Goal: Information Seeking & Learning: Check status

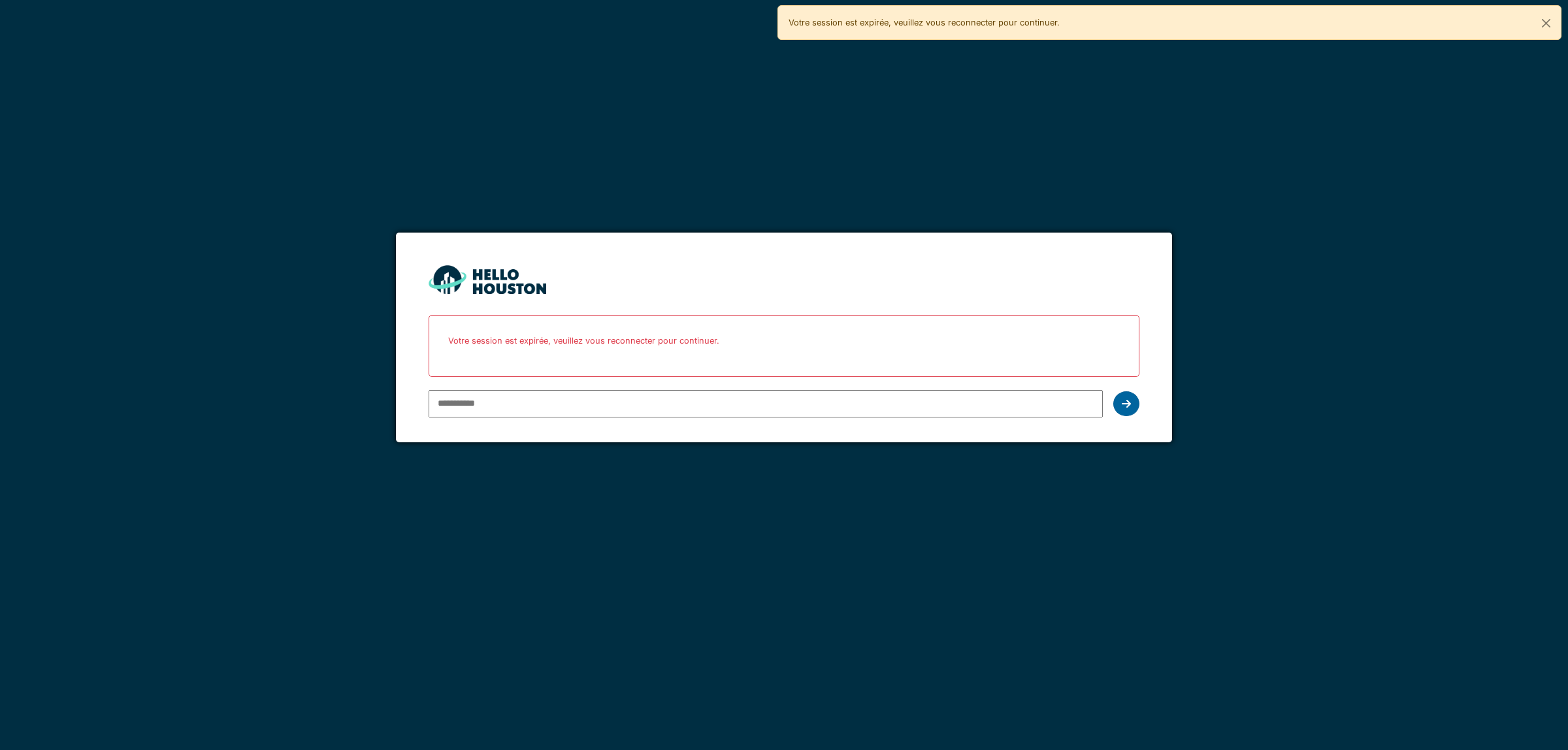
type input "**********"
click at [1127, 407] on icon at bounding box center [1126, 404] width 9 height 11
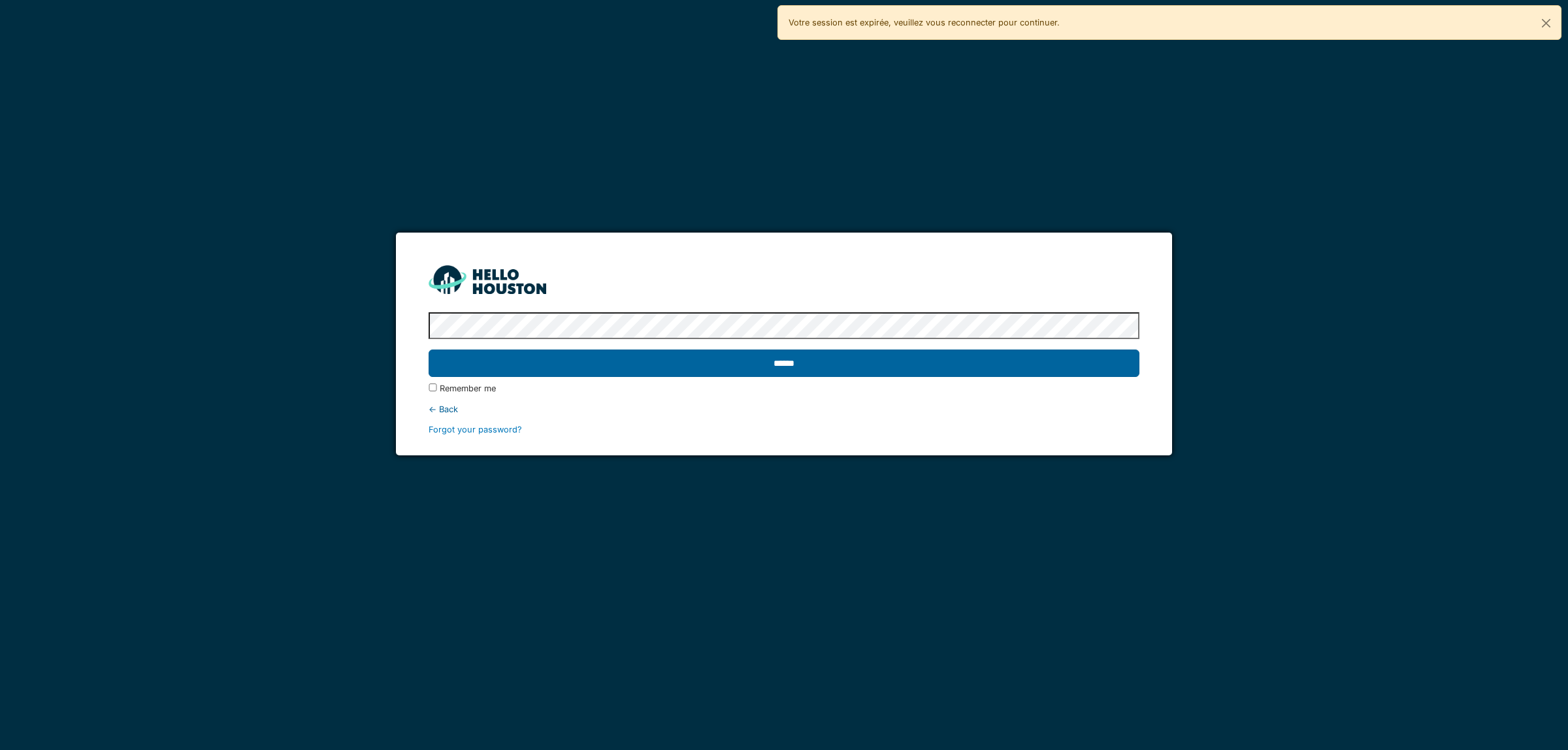
click at [789, 361] on input "******" at bounding box center [784, 363] width 710 height 27
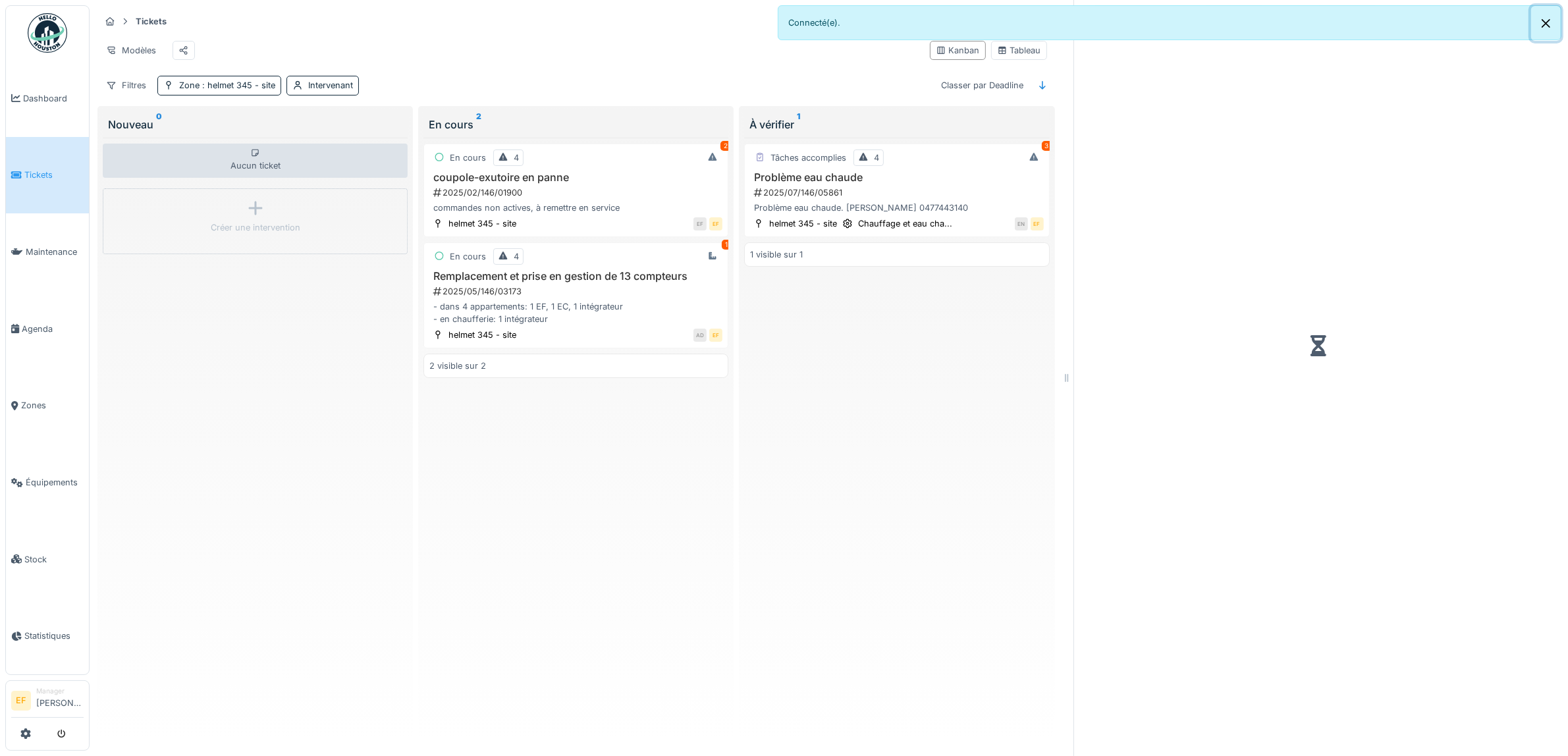
click at [1549, 23] on button "Close" at bounding box center [1546, 23] width 30 height 35
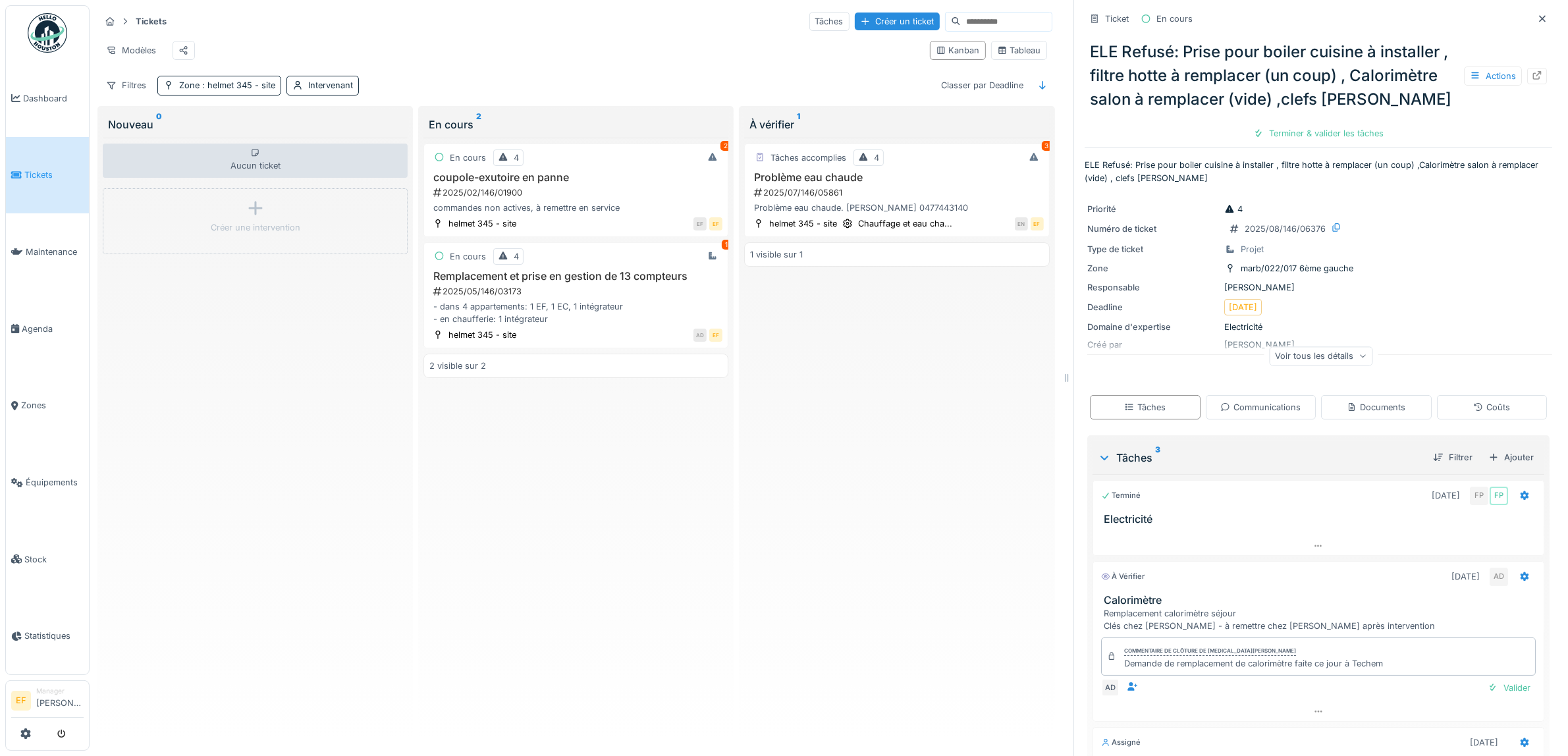
click at [512, 87] on div "Tickets Tâches Créer un ticket Modèles Kanban Tableau Filtres Zone : helmet 345…" at bounding box center [577, 53] width 963 height 96
click at [1537, 22] on icon at bounding box center [1542, 18] width 11 height 8
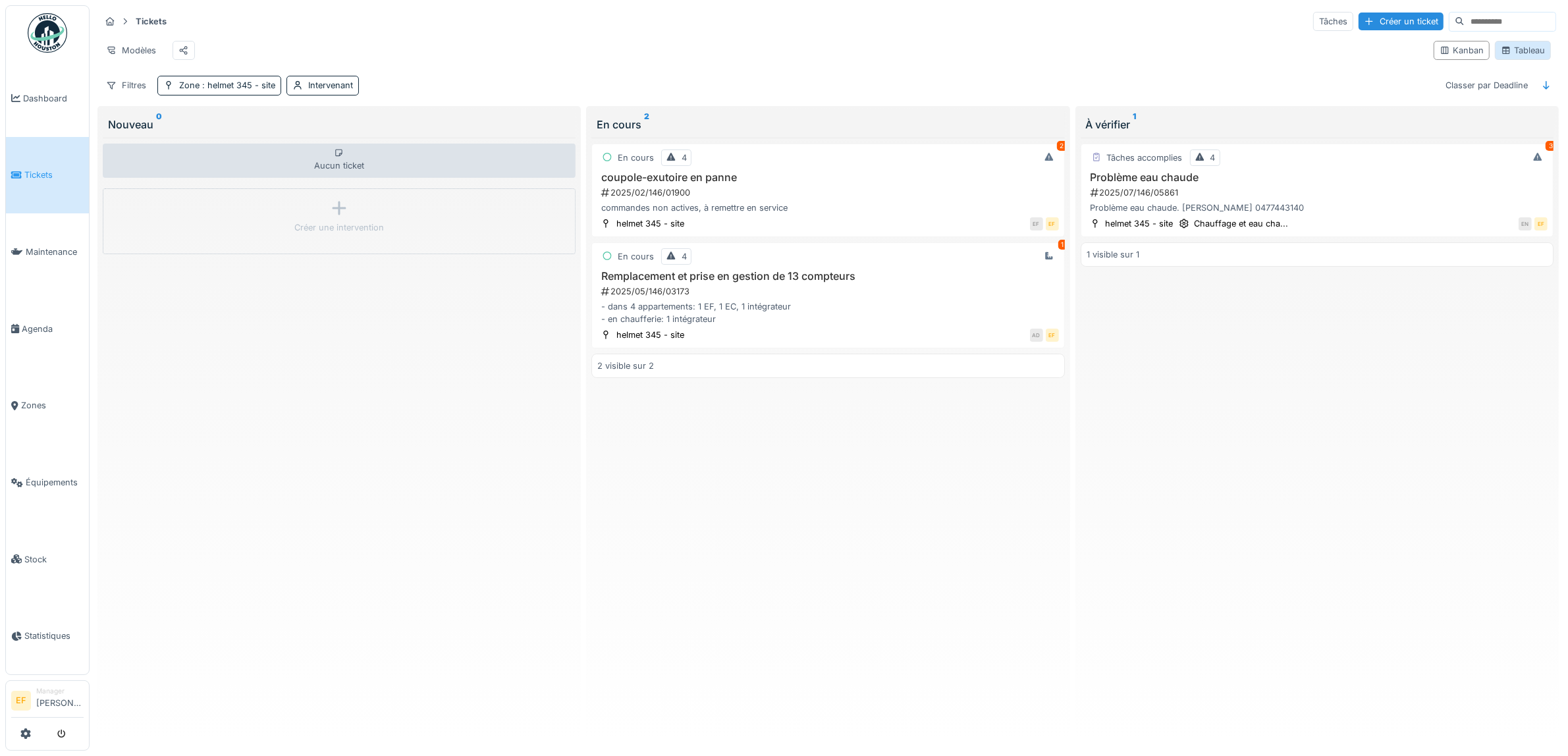
click at [1510, 57] on div "Tableau" at bounding box center [1523, 50] width 44 height 13
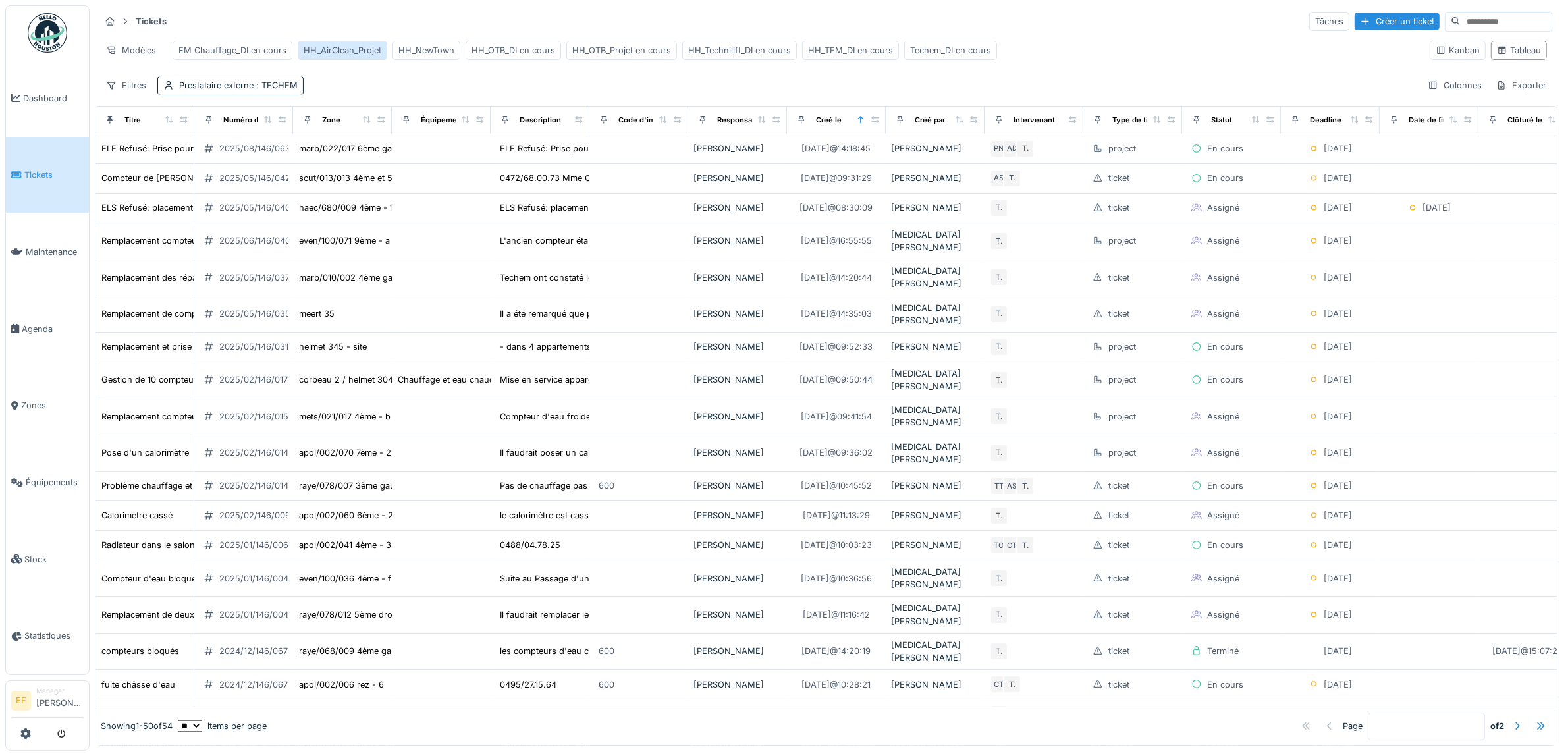
click at [363, 48] on div "HH_AirClean_Projet" at bounding box center [342, 50] width 77 height 13
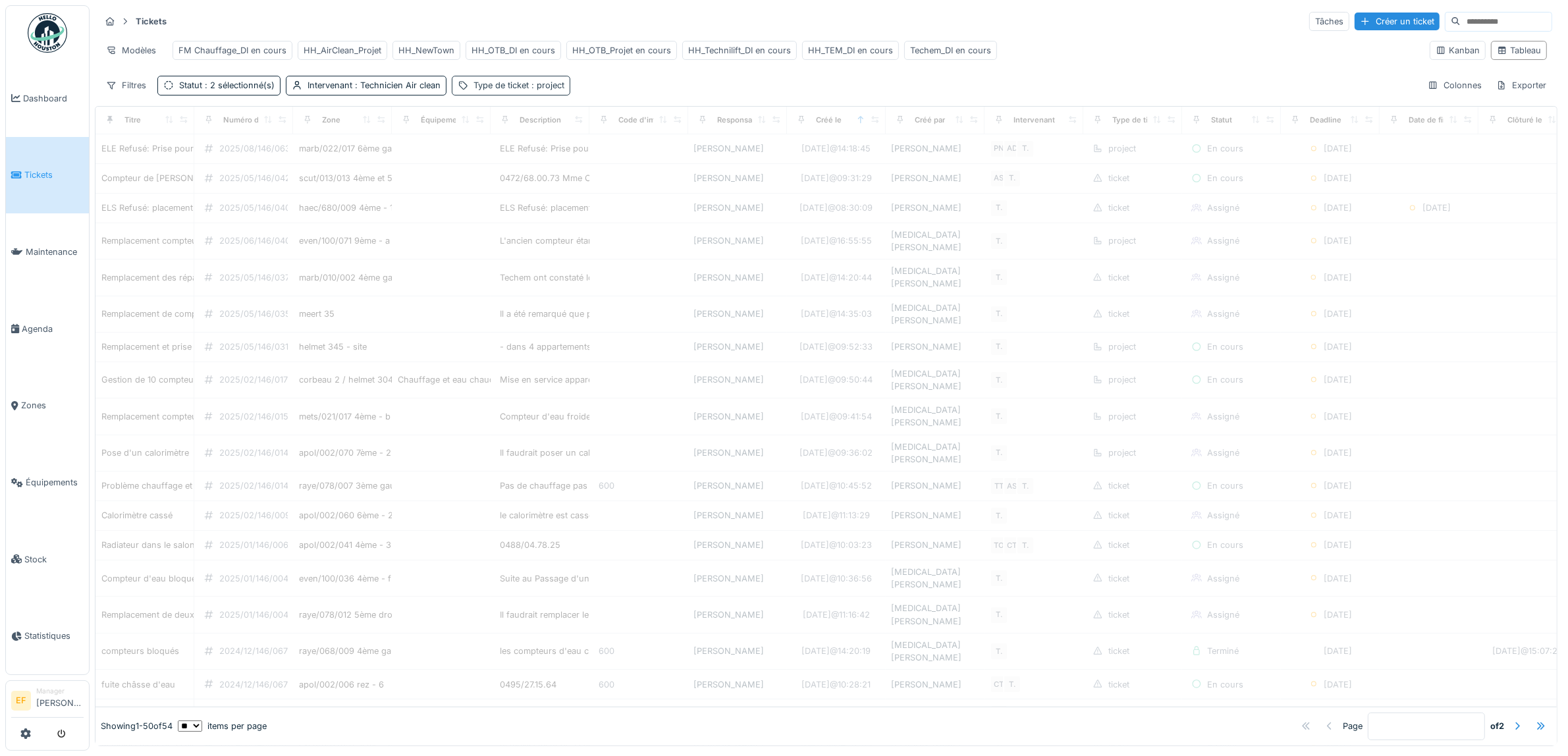
click at [517, 92] on div "Type de ticket : project" at bounding box center [518, 85] width 91 height 13
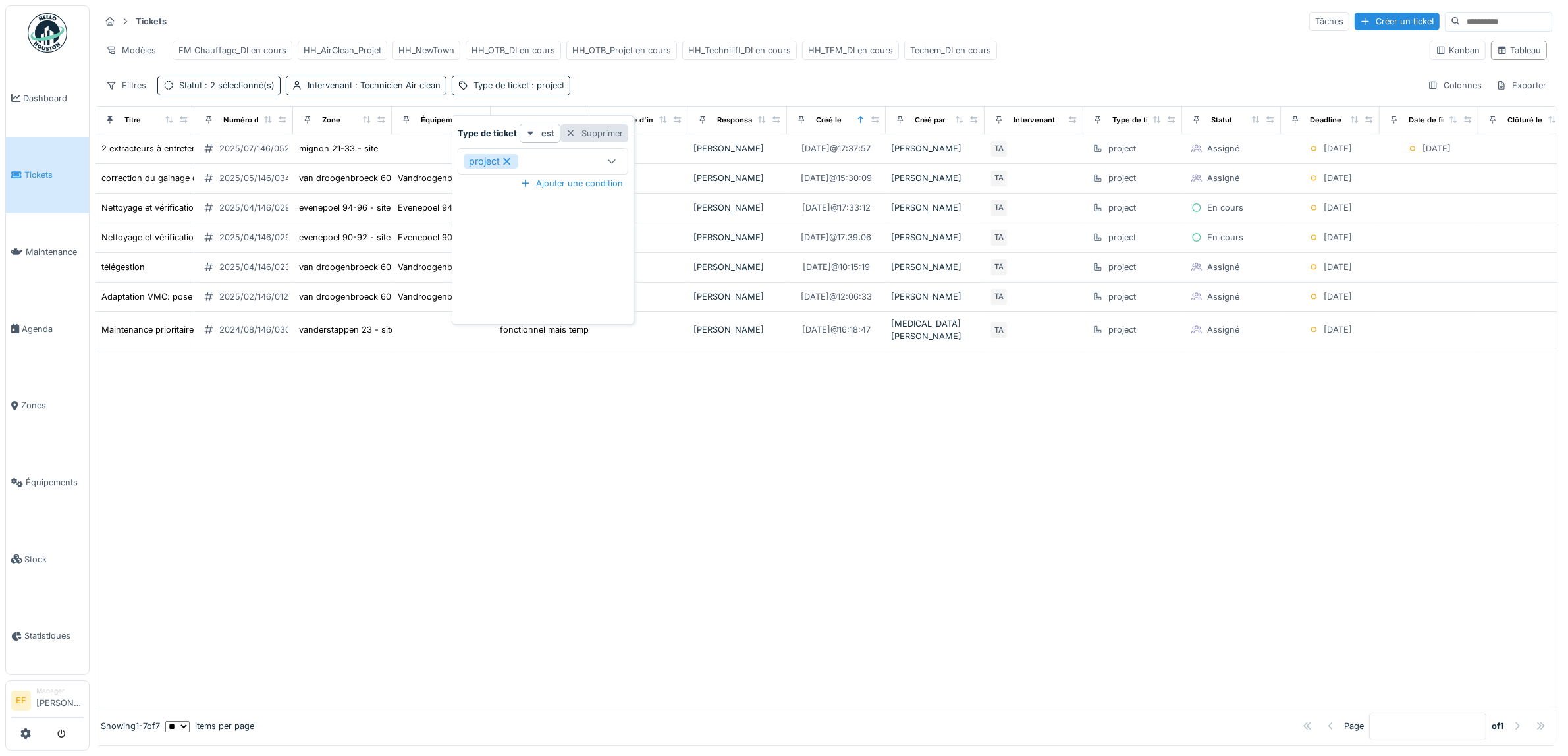
click at [594, 132] on div "Supprimer" at bounding box center [594, 133] width 67 height 18
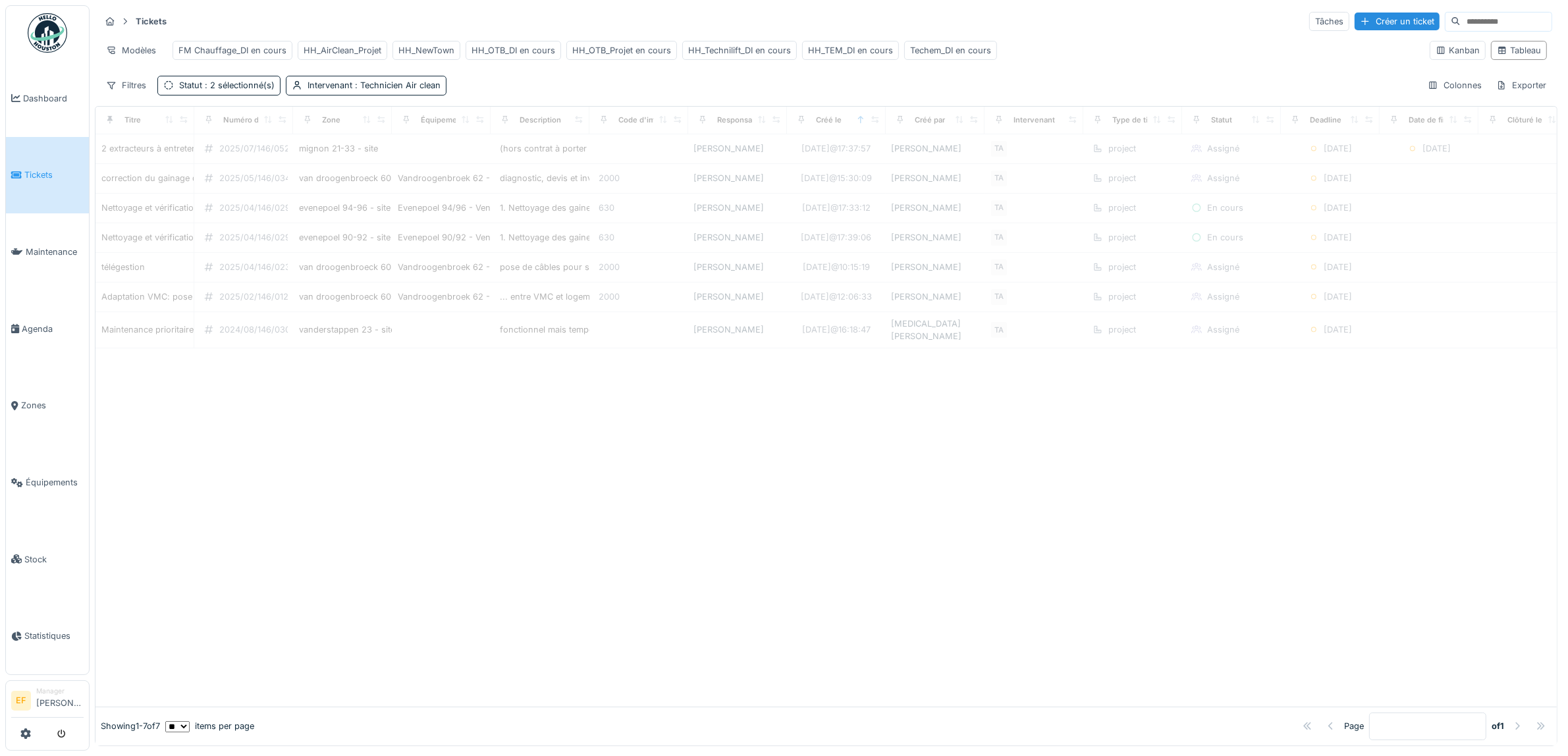
click at [610, 79] on div "Tickets Tâches Créer un ticket Modèles FM Chauffage_DI en cours HH_AirClean_Pro…" at bounding box center [826, 53] width 1463 height 96
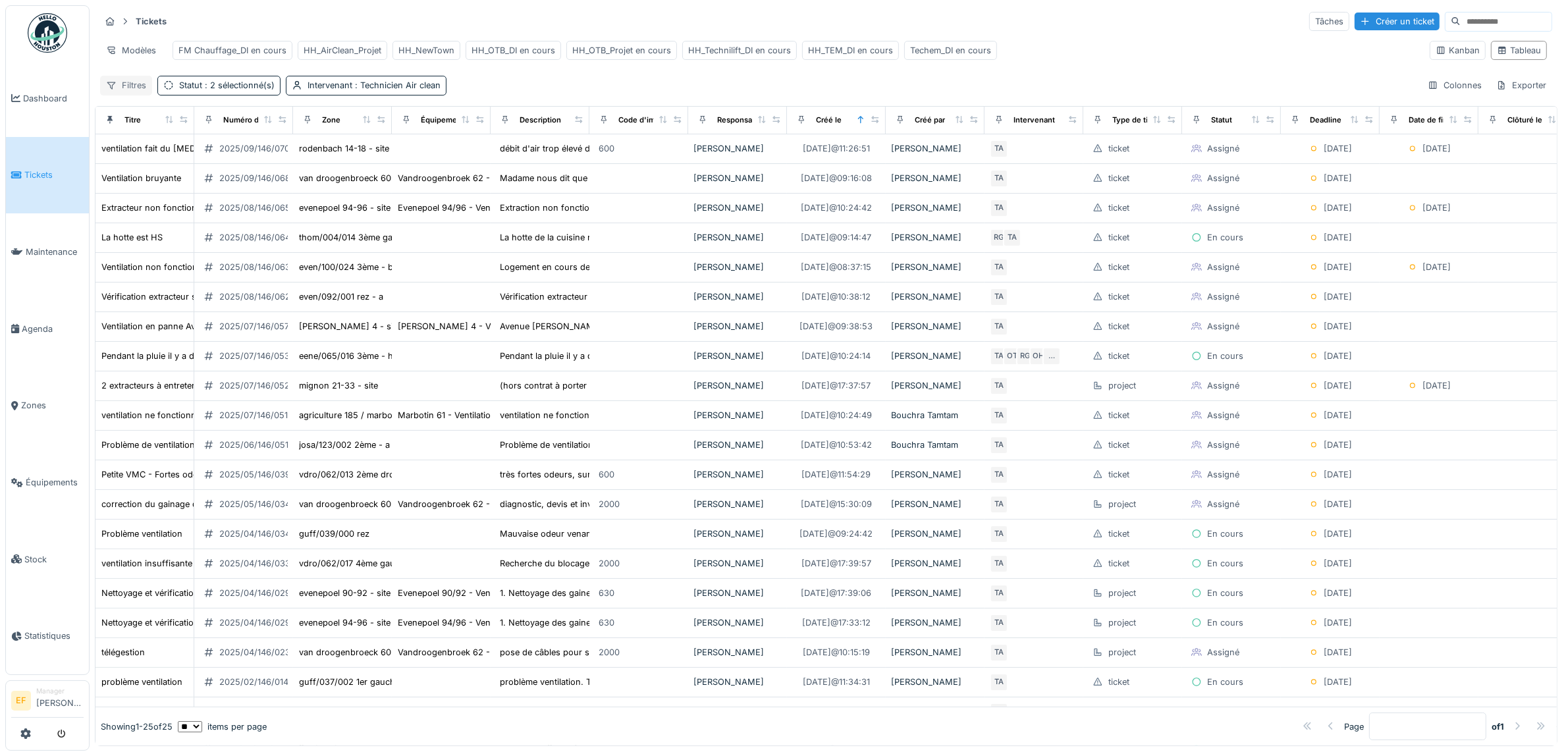
click at [123, 95] on div "Filtres" at bounding box center [126, 85] width 52 height 19
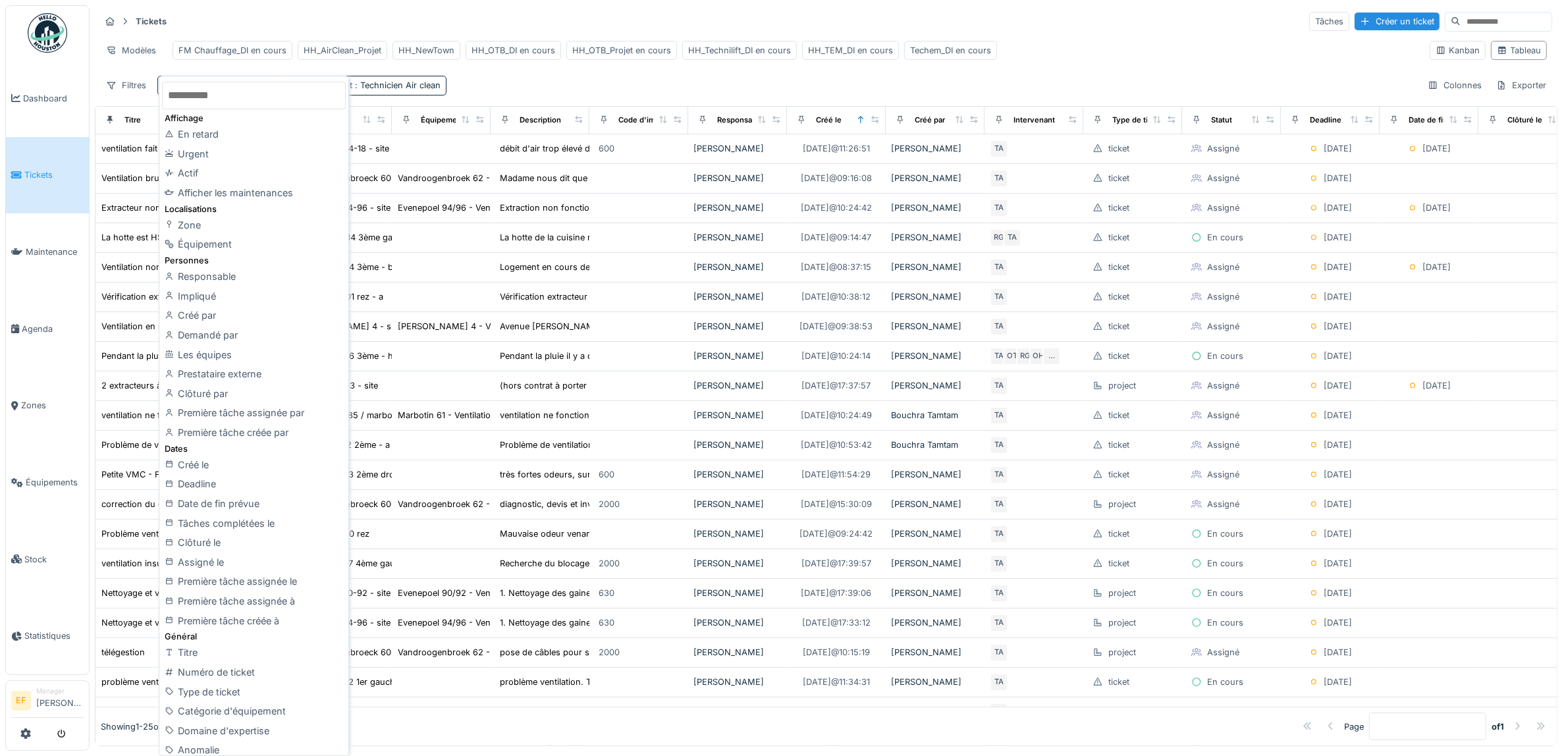
click at [539, 101] on div "Tickets Tâches Créer un ticket Modèles FM Chauffage_DI en cours HH_AirClean_Pro…" at bounding box center [826, 53] width 1463 height 96
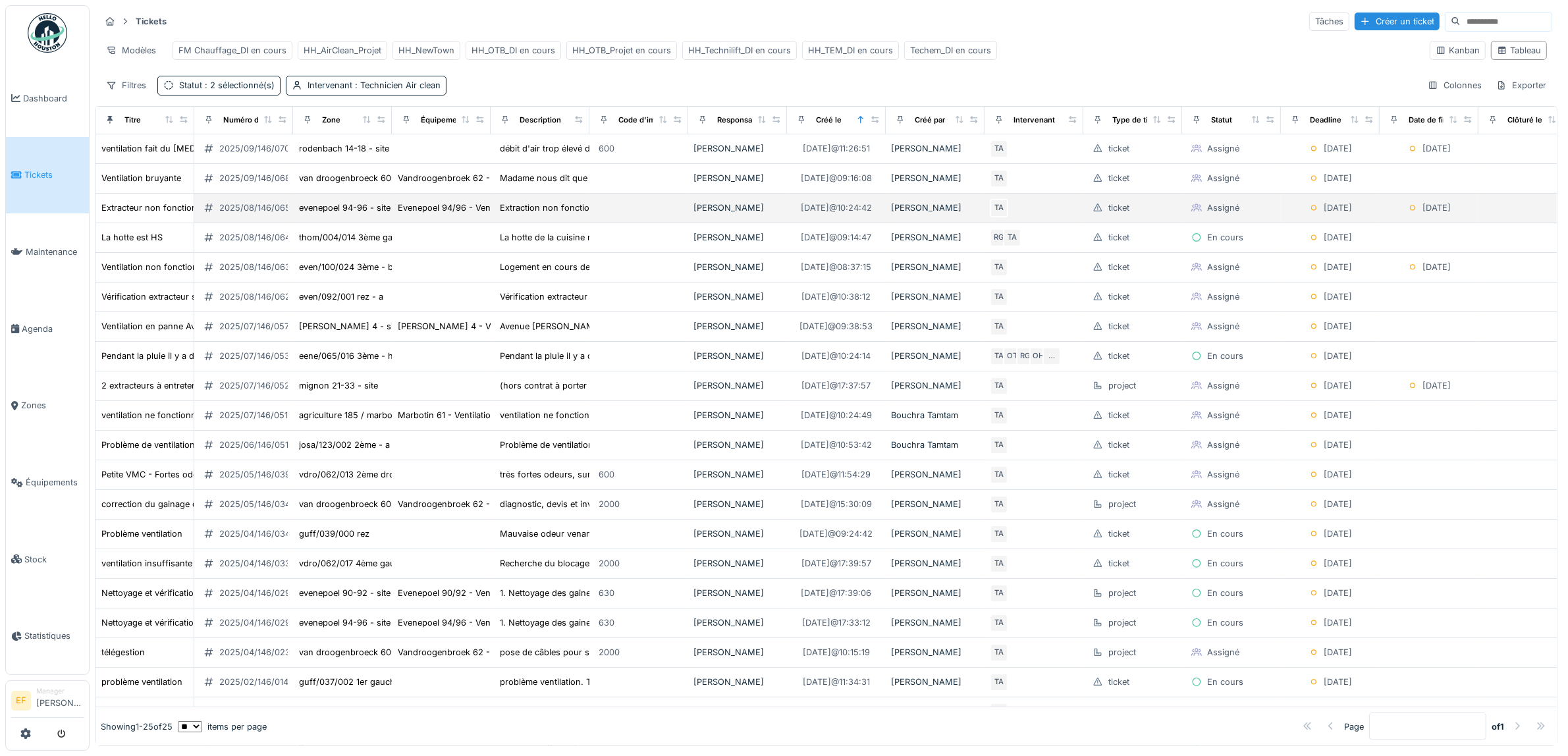
click at [248, 214] on div "2025/08/146/06567" at bounding box center [259, 208] width 81 height 13
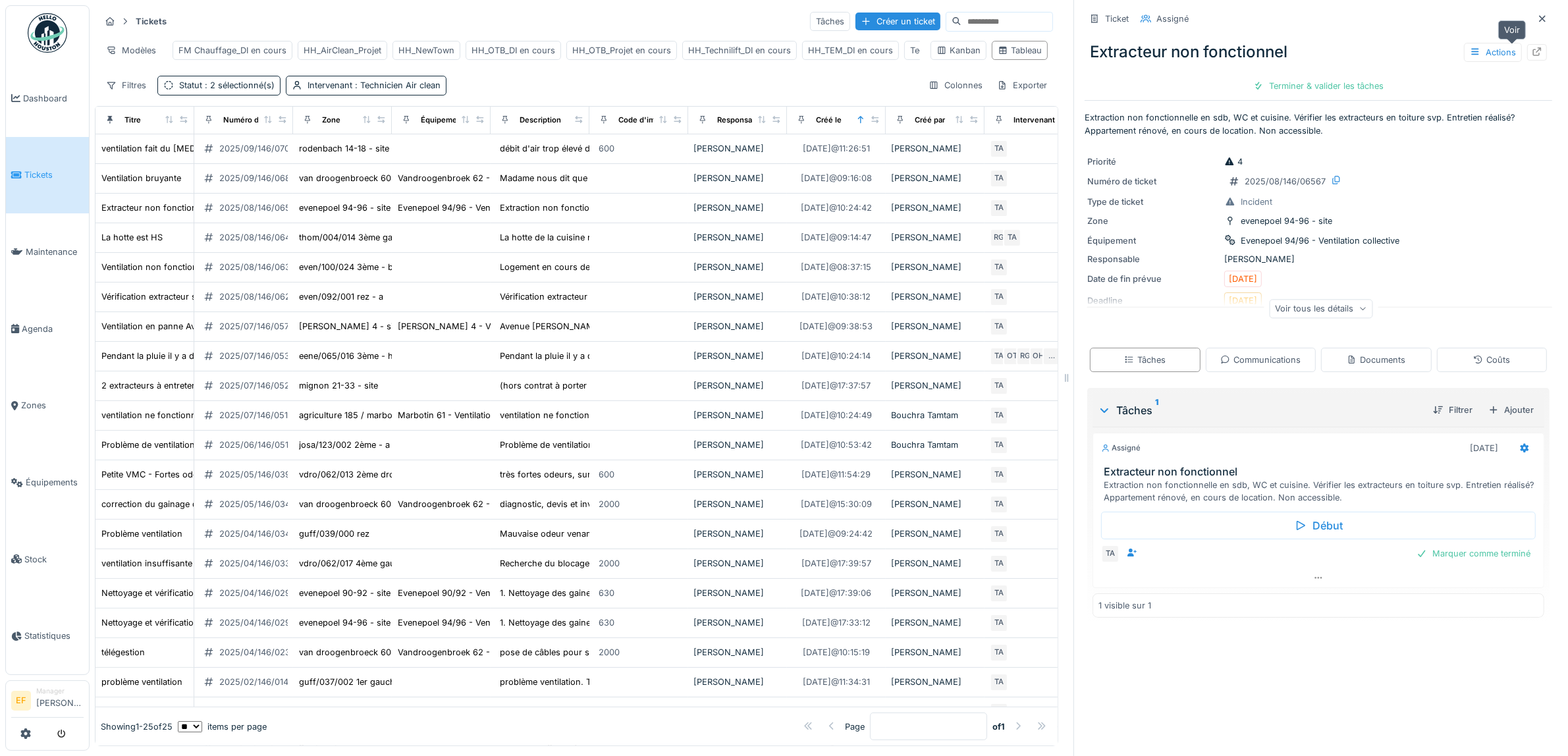
click at [1527, 53] on div at bounding box center [1537, 53] width 20 height 17
click at [667, 83] on div "Tickets Tâches Créer un ticket Modèles FM Chauffage_DI en cours HH_AirClean_Pro…" at bounding box center [577, 53] width 963 height 96
click at [702, 90] on div "Filtres Statut : 2 sélectionné(s) Intervenant : Technicien Air clean Colonnes E…" at bounding box center [577, 85] width 953 height 19
click at [509, 95] on div "Filtres Statut : 2 sélectionné(s) Intervenant : Technicien Air clean Colonnes E…" at bounding box center [577, 85] width 953 height 19
click at [512, 95] on div "Filtres Statut : 2 sélectionné(s) Intervenant : Technicien Air clean Colonnes E…" at bounding box center [577, 85] width 953 height 19
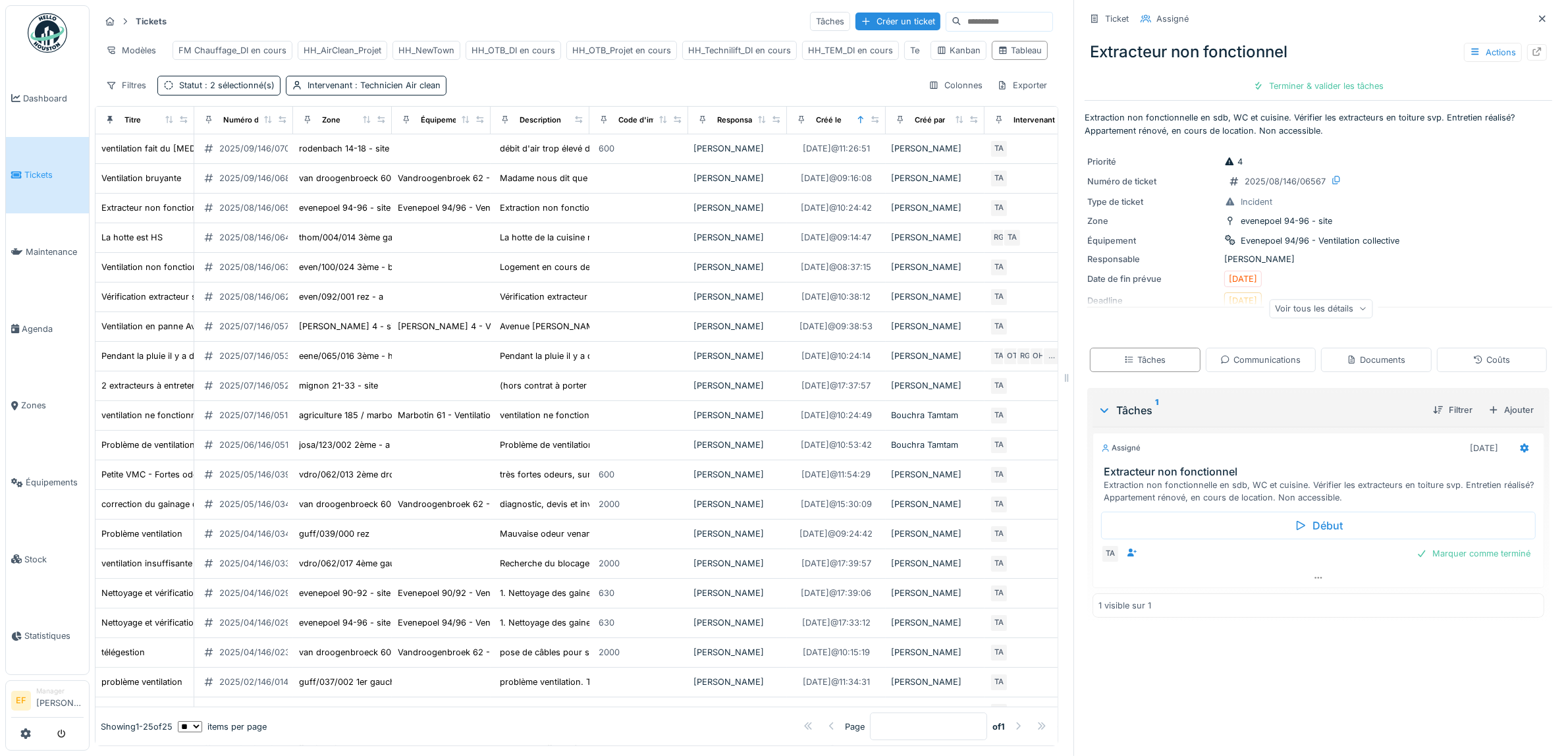
click at [512, 95] on div "Filtres Statut : 2 sélectionné(s) Intervenant : Technicien Air clean Colonnes E…" at bounding box center [577, 85] width 953 height 19
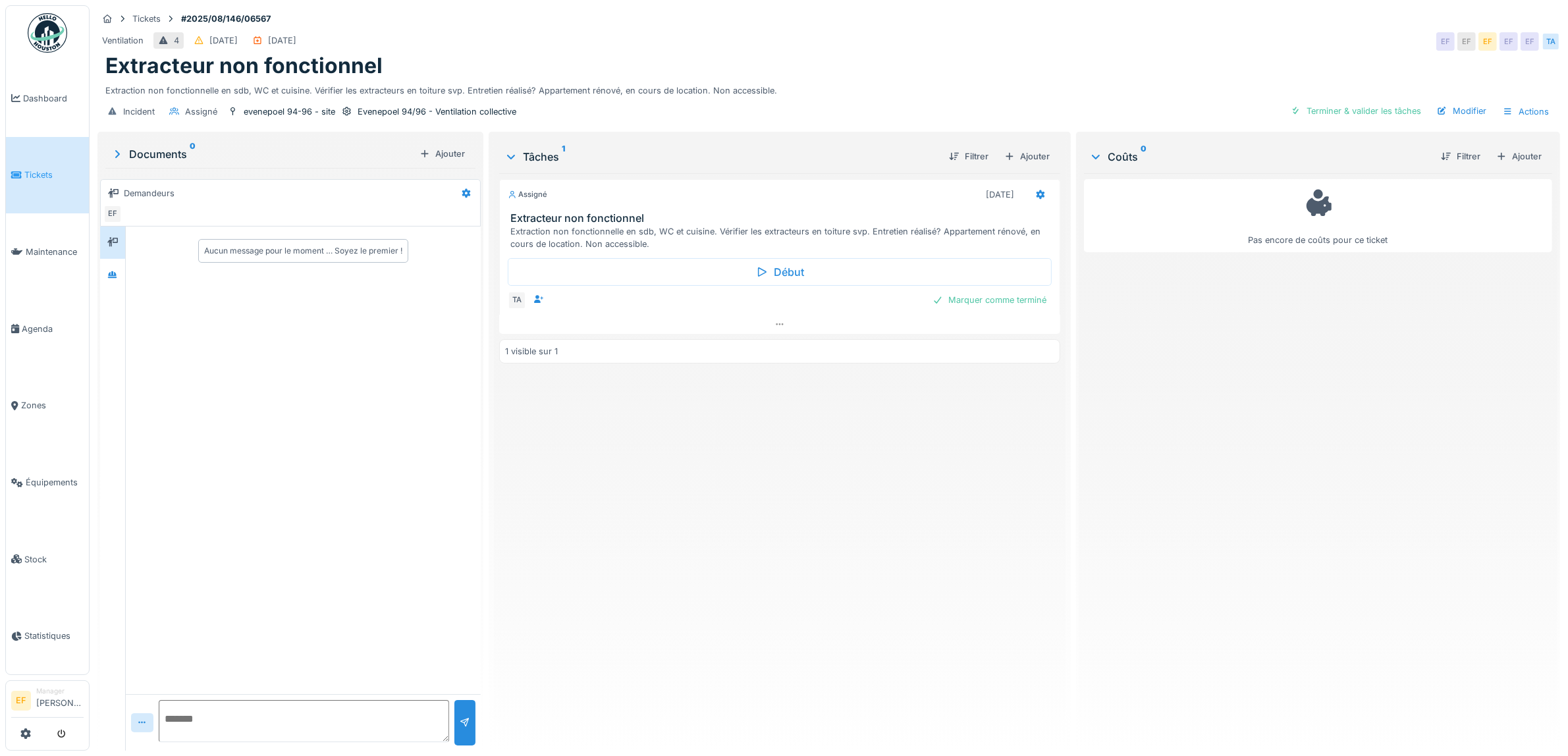
click at [814, 88] on div "Extraction non fonctionnelle en sdb, WC et cuisine. Vérifier les extracteurs en…" at bounding box center [828, 88] width 1447 height 18
click at [805, 91] on div "Extraction non fonctionnelle en sdb, WC et cuisine. Vérifier les extracteurs en…" at bounding box center [828, 88] width 1447 height 18
click at [787, 93] on div "Extraction non fonctionnelle en sdb, WC et cuisine. Vérifier les extracteurs en…" at bounding box center [828, 88] width 1447 height 18
click at [112, 274] on icon at bounding box center [112, 274] width 9 height 8
click at [679, 117] on div "Incident Assigné evenepoel 94-96 - site Evenepoel 94/96 - Ventilation collectiv…" at bounding box center [829, 112] width 1463 height 30
